Goal: Browse casually

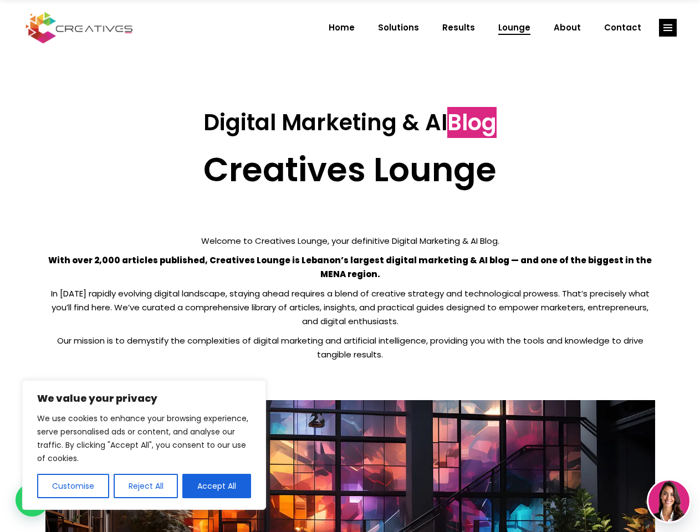
click at [349, 266] on p "With over 2,000 articles published, Creatives Lounge is Lebanon’s largest digit…" at bounding box center [349, 267] width 609 height 28
click at [73, 486] on button "Customise" at bounding box center [73, 486] width 72 height 24
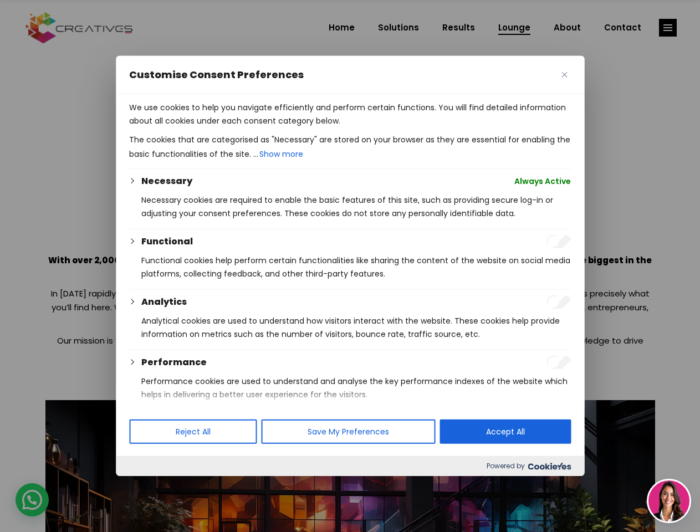
click at [145, 486] on div at bounding box center [350, 266] width 700 height 532
click at [217, 127] on p "We use cookies to help you navigate efficiently and perform certain functions. …" at bounding box center [349, 114] width 441 height 27
click at [667, 28] on div at bounding box center [350, 266] width 700 height 532
click at [668, 501] on img at bounding box center [668, 500] width 41 height 41
